Goal: Complete application form

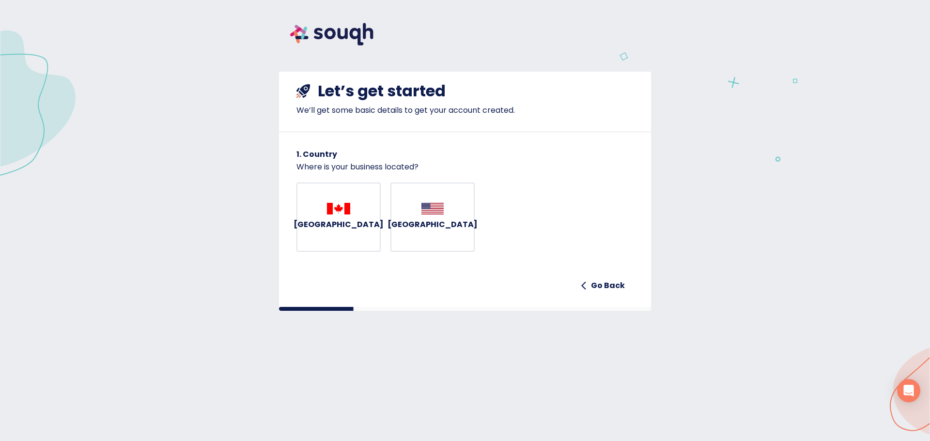
click at [358, 246] on button "[GEOGRAPHIC_DATA]" at bounding box center [338, 218] width 84 height 70
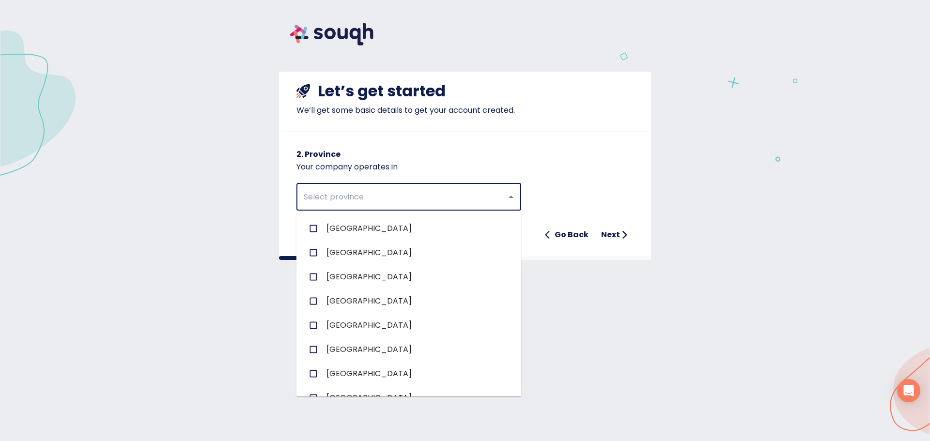
click at [414, 199] on input "text" at bounding box center [395, 197] width 189 height 18
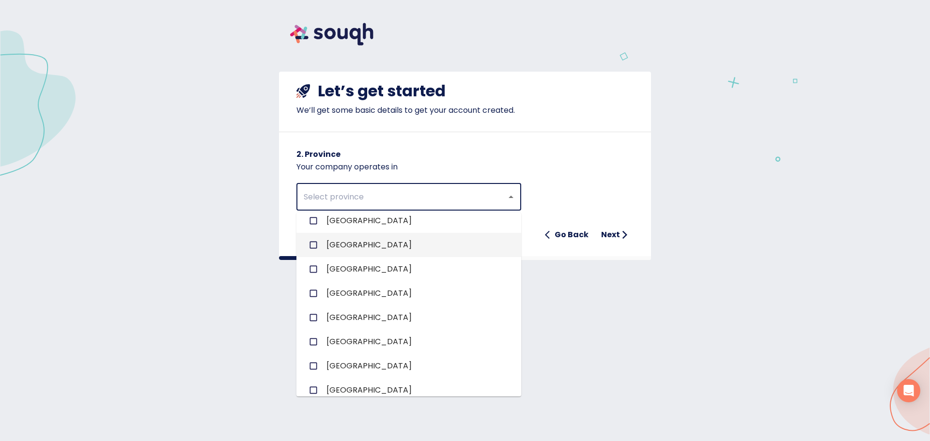
scroll to position [48, 0]
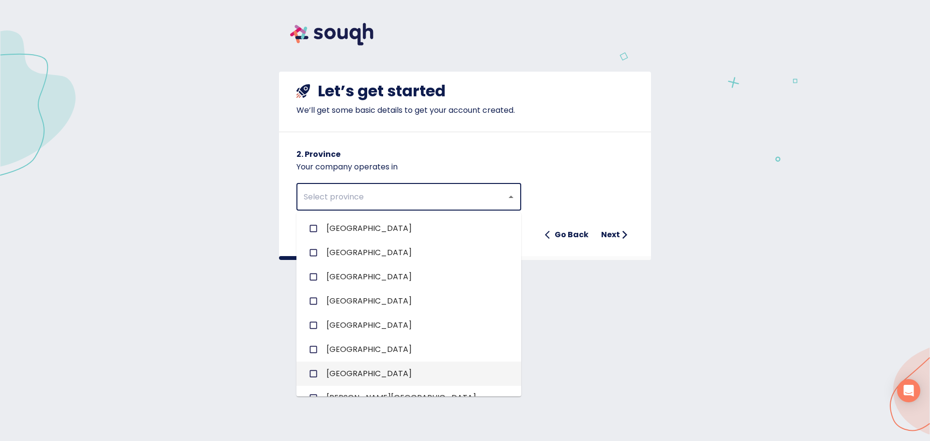
click at [353, 368] on span "[GEOGRAPHIC_DATA]" at bounding box center [368, 374] width 85 height 12
checkbox input "true"
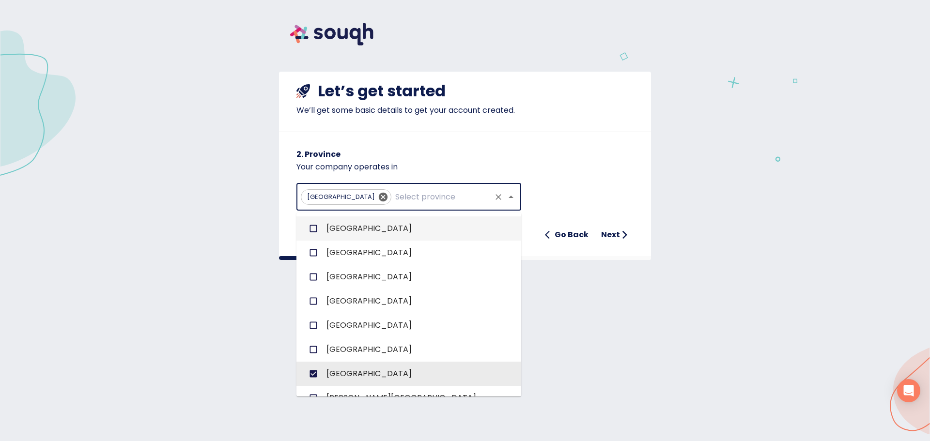
click at [612, 155] on h6 "2. Province" at bounding box center [464, 155] width 337 height 14
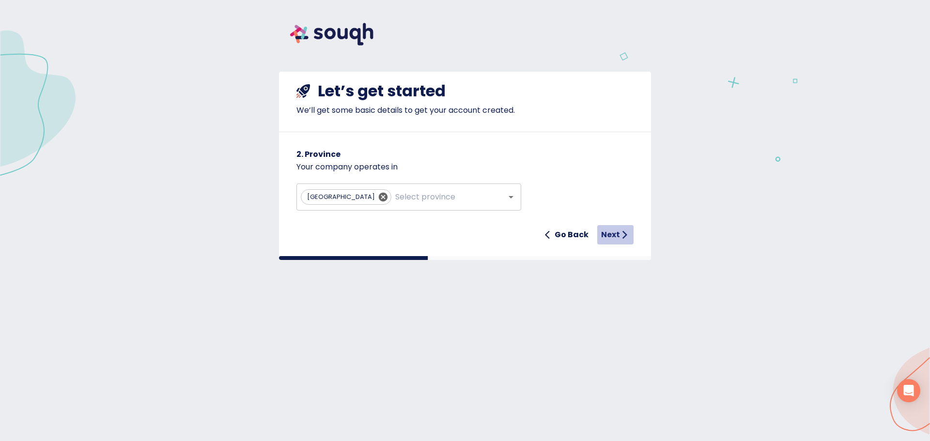
click at [616, 234] on h6 "Next" at bounding box center [610, 235] width 19 height 14
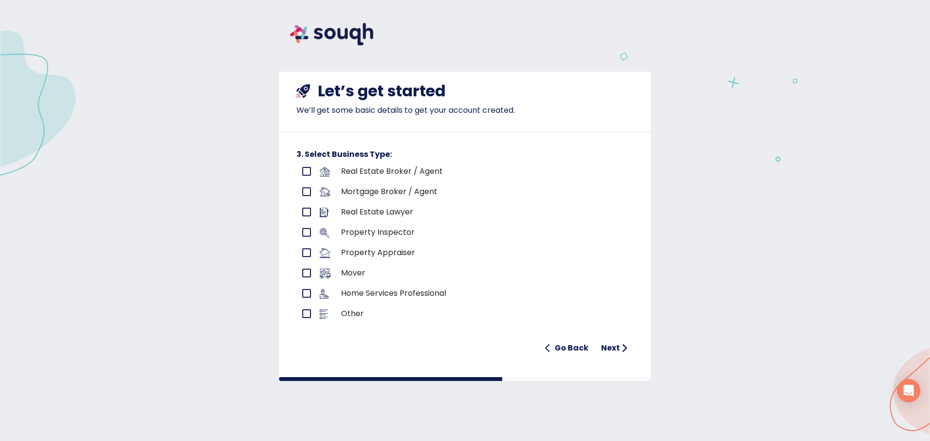
click at [398, 174] on p "Real Estate Broker / Agent" at bounding box center [465, 172] width 249 height 12
click at [305, 173] on input "primary checkbox" at bounding box center [306, 171] width 20 height 20
checkbox input "true"
click at [614, 350] on h6 "Next" at bounding box center [610, 348] width 19 height 14
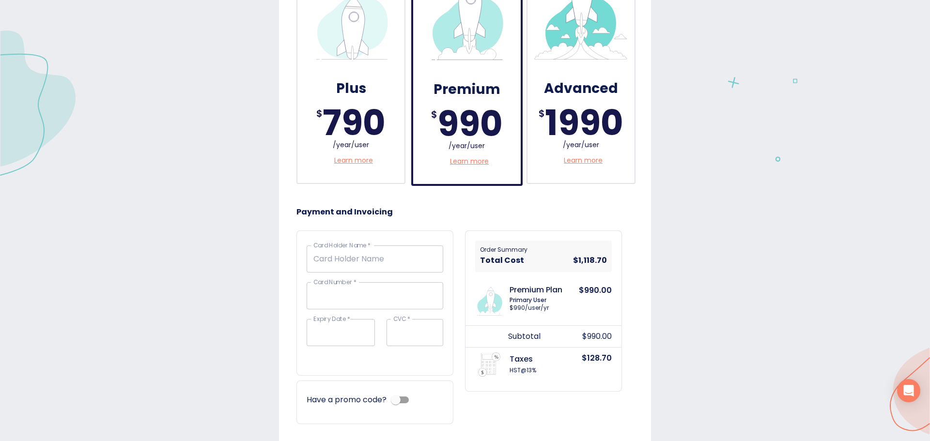
scroll to position [242, 0]
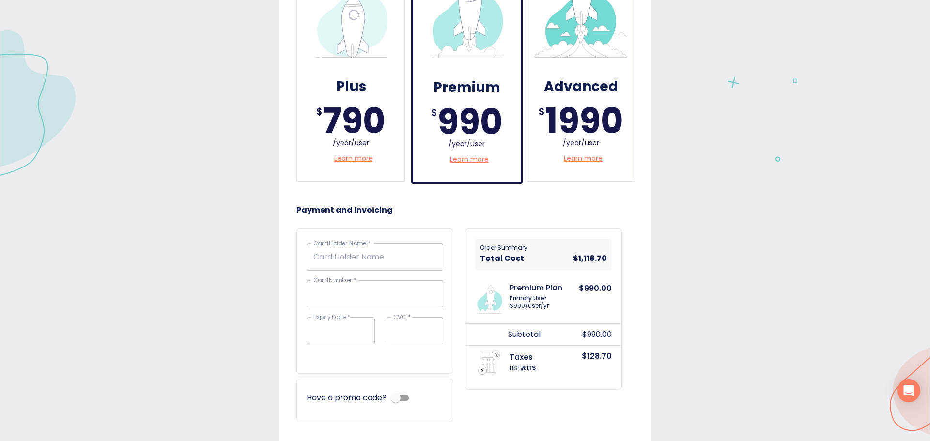
click at [471, 161] on p "Learn more" at bounding box center [469, 159] width 39 height 10
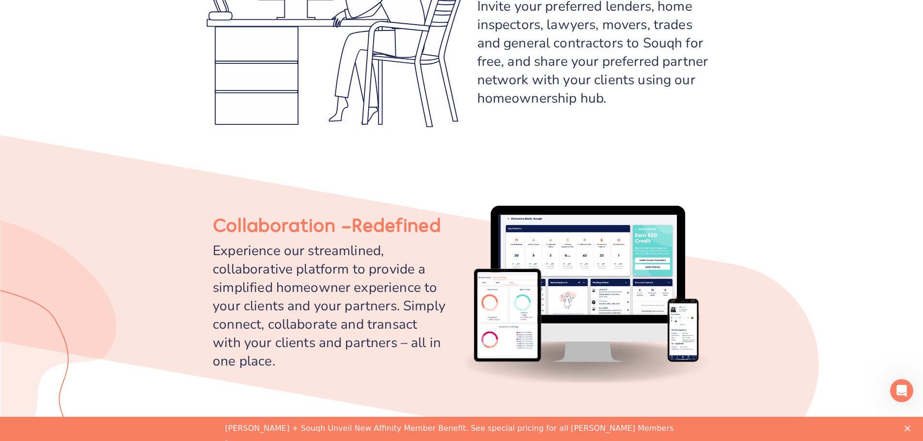
scroll to position [1211, 0]
